Goal: Task Accomplishment & Management: Use online tool/utility

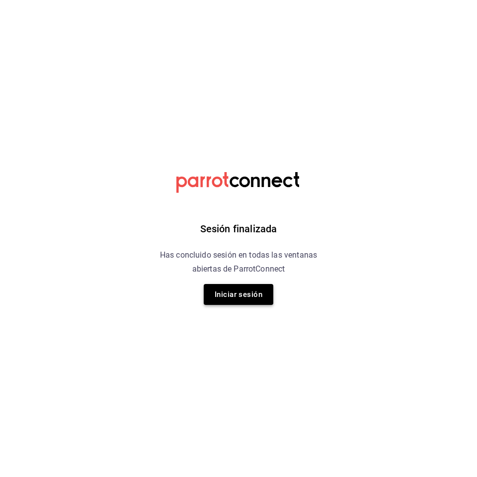
click at [230, 297] on button "Iniciar sesión" at bounding box center [239, 294] width 70 height 21
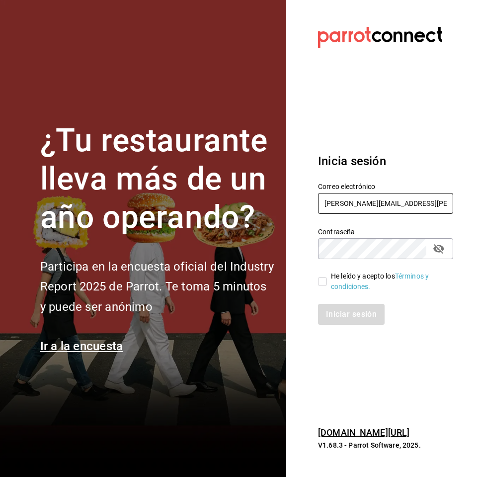
type input "isaac.diaz.m85@gmail.com"
click at [323, 283] on input "He leído y acepto los Términos y condiciones." at bounding box center [322, 281] width 9 height 9
checkbox input "true"
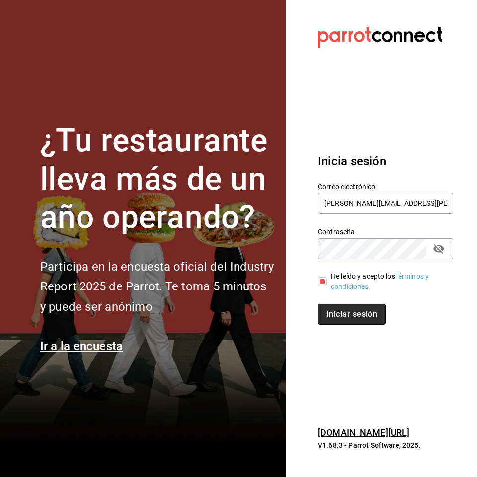
click at [334, 307] on button "Iniciar sesión" at bounding box center [352, 314] width 68 height 21
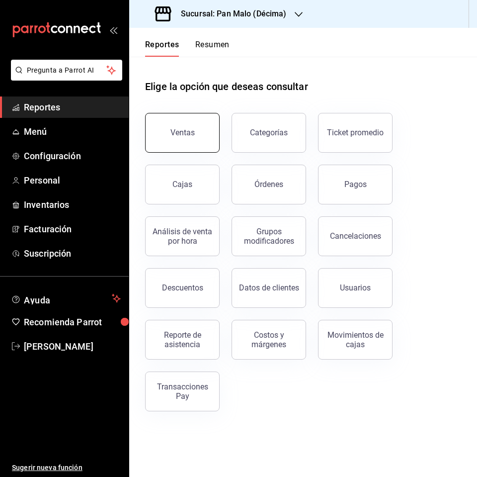
click at [181, 148] on button "Ventas" at bounding box center [182, 133] width 75 height 40
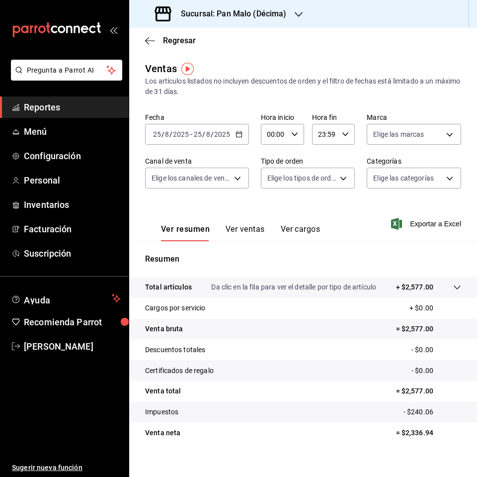
click at [236, 137] on \(Stroke\) "button" at bounding box center [239, 134] width 6 height 5
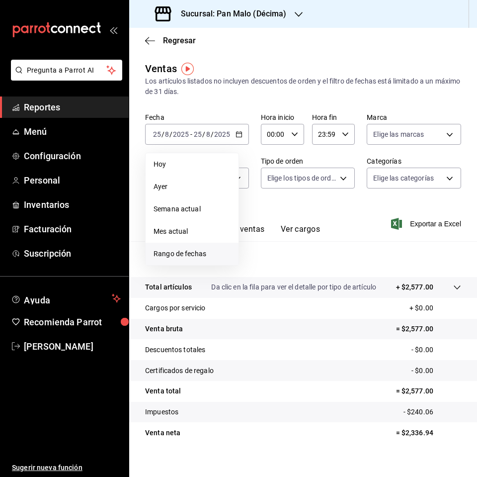
click at [184, 255] on span "Rango de fechas" at bounding box center [192, 254] width 77 height 10
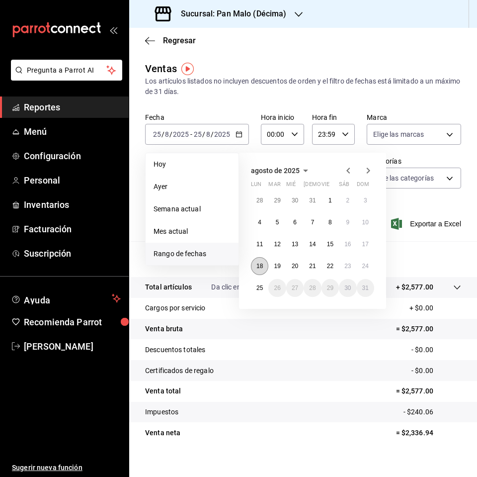
click at [264, 266] on button "18" at bounding box center [259, 266] width 17 height 18
click at [351, 265] on abbr "23" at bounding box center [348, 266] width 6 height 7
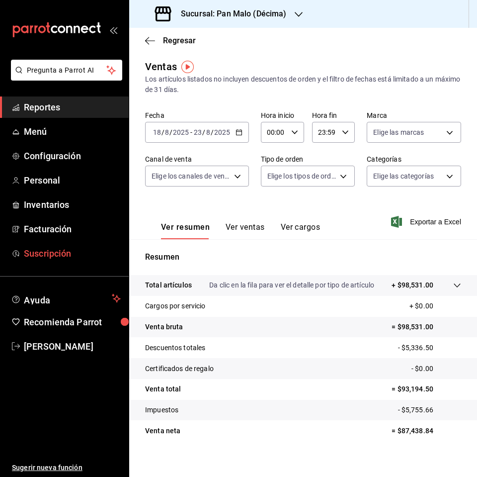
scroll to position [5, 0]
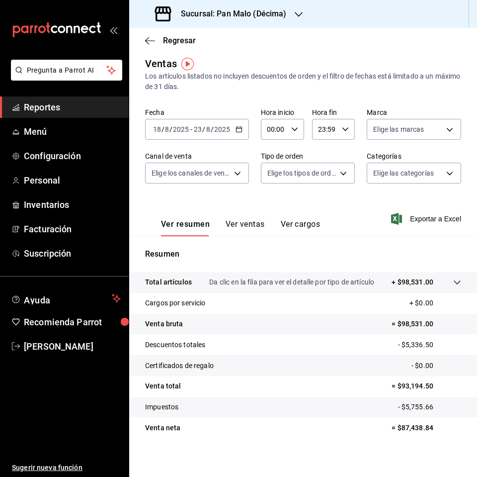
click at [224, 14] on h3 "Sucursal: Pan Malo (Décima)" at bounding box center [230, 14] width 114 height 12
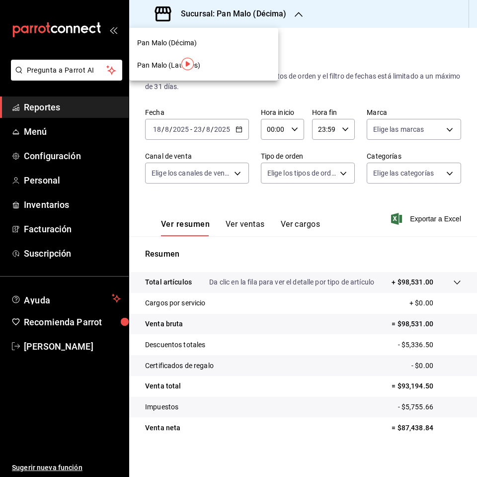
click at [219, 63] on div "Pan Malo (Laureles)" at bounding box center [203, 65] width 133 height 10
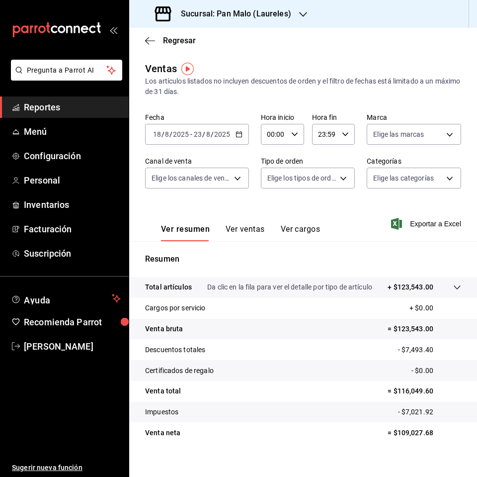
click at [243, 229] on button "Ver ventas" at bounding box center [245, 232] width 39 height 17
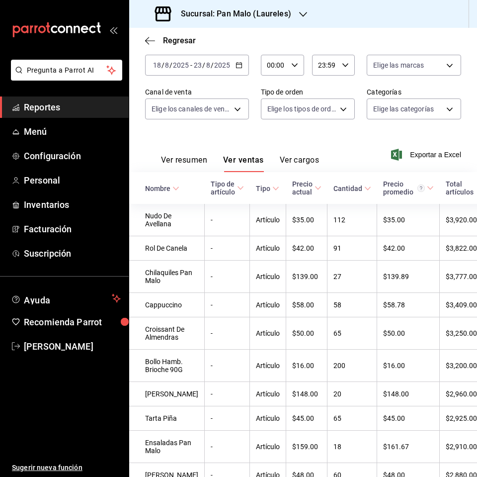
scroll to position [70, 0]
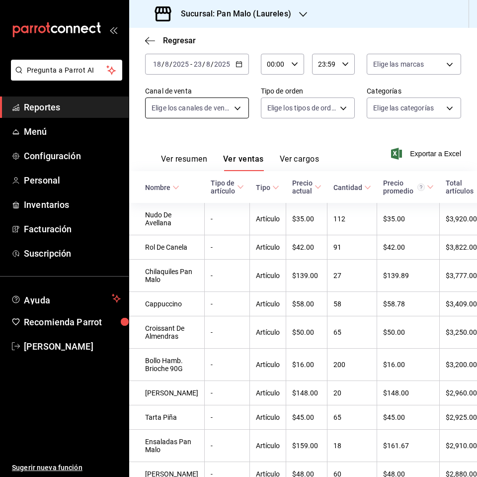
click at [195, 114] on body "Pregunta a Parrot AI Reportes Menú Configuración Personal Inventarios Facturaci…" at bounding box center [238, 238] width 477 height 477
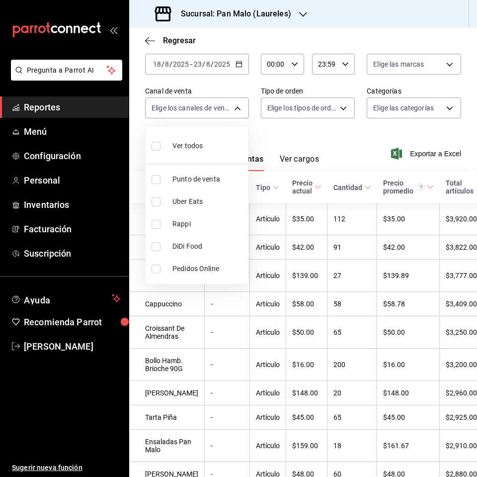
click at [291, 102] on div at bounding box center [238, 238] width 477 height 477
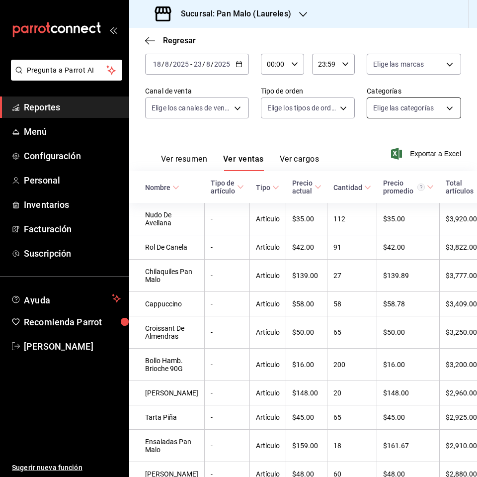
click at [381, 100] on body "Pregunta a Parrot AI Reportes Menú Configuración Personal Inventarios Facturaci…" at bounding box center [238, 238] width 477 height 477
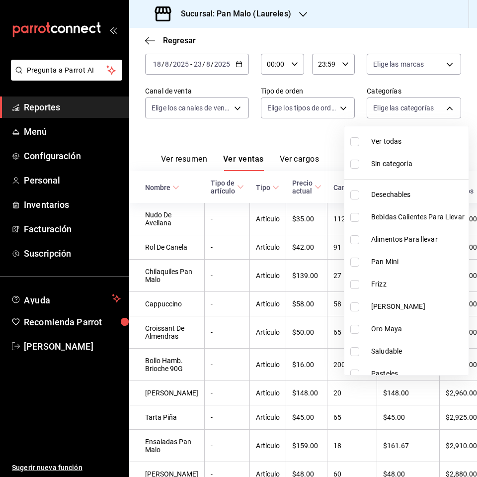
click at [357, 286] on input "checkbox" at bounding box center [355, 284] width 9 height 9
checkbox input "true"
type input "3337f4f5-cab2-45df-8f84-322559574ce7"
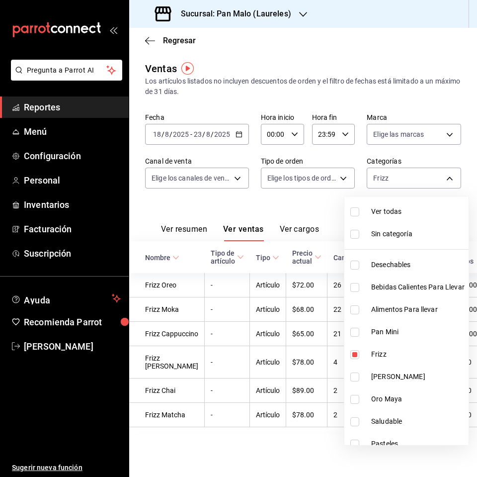
click at [269, 450] on div at bounding box center [238, 238] width 477 height 477
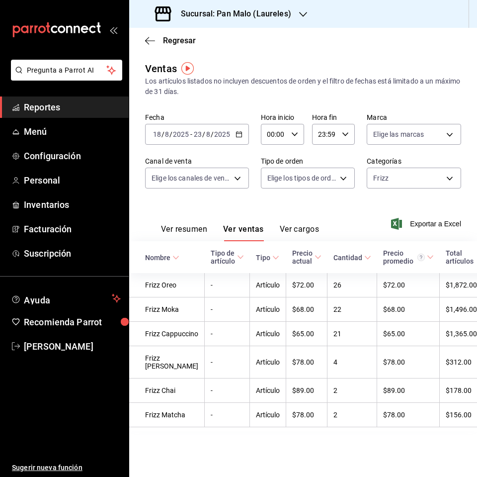
click at [223, 19] on h3 "Sucursal: Pan Malo (Laureles)" at bounding box center [232, 14] width 118 height 12
click at [176, 40] on span "Pan Malo (Décima)" at bounding box center [167, 43] width 60 height 10
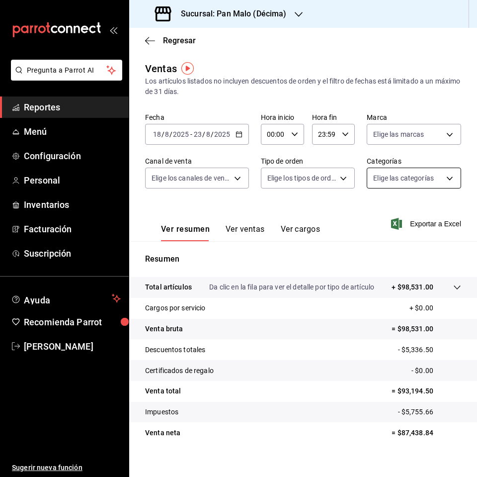
click at [443, 180] on body "Pregunta a Parrot AI Reportes Menú Configuración Personal Inventarios Facturaci…" at bounding box center [238, 238] width 477 height 477
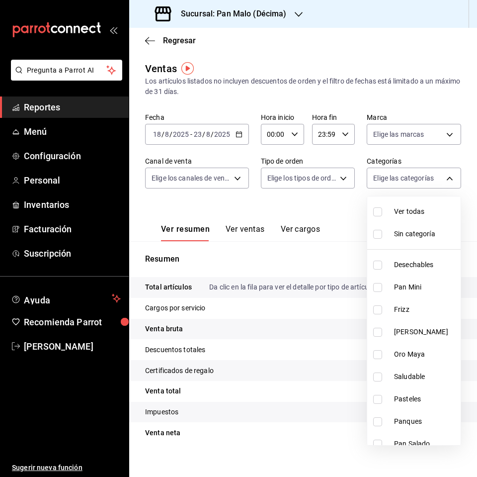
click at [379, 313] on input "checkbox" at bounding box center [377, 309] width 9 height 9
checkbox input "true"
type input "03a84f17-dc91-419f-965e-e312bb062027"
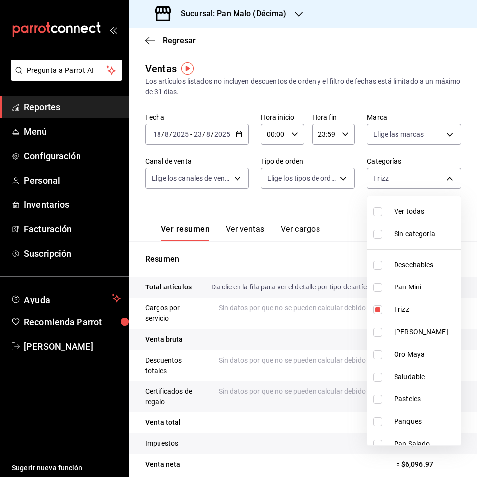
click at [324, 232] on div at bounding box center [238, 238] width 477 height 477
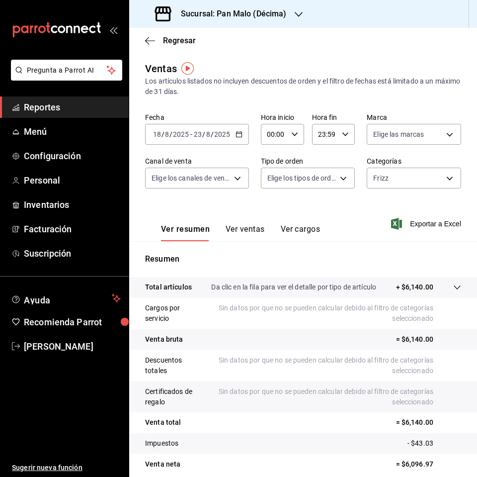
click at [255, 232] on button "Ver ventas" at bounding box center [245, 232] width 39 height 17
